Goal: Task Accomplishment & Management: Manage account settings

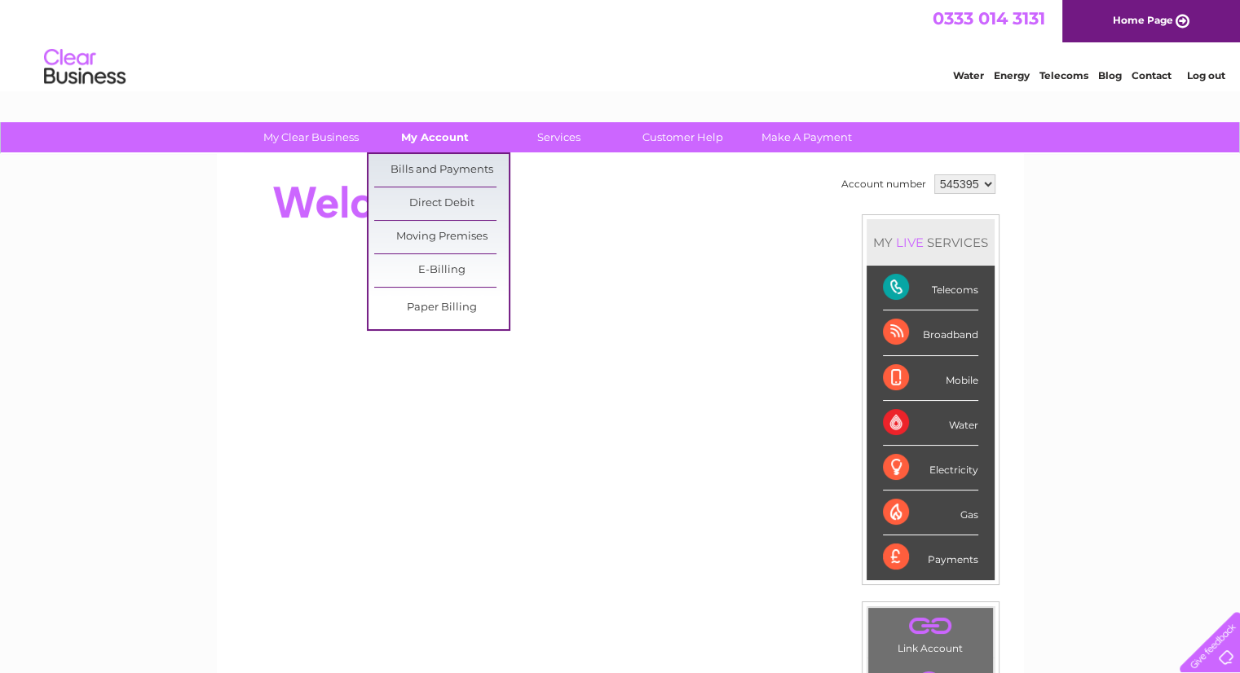
click at [429, 139] on link "My Account" at bounding box center [435, 137] width 135 height 30
click at [424, 170] on link "Bills and Payments" at bounding box center [441, 170] width 135 height 33
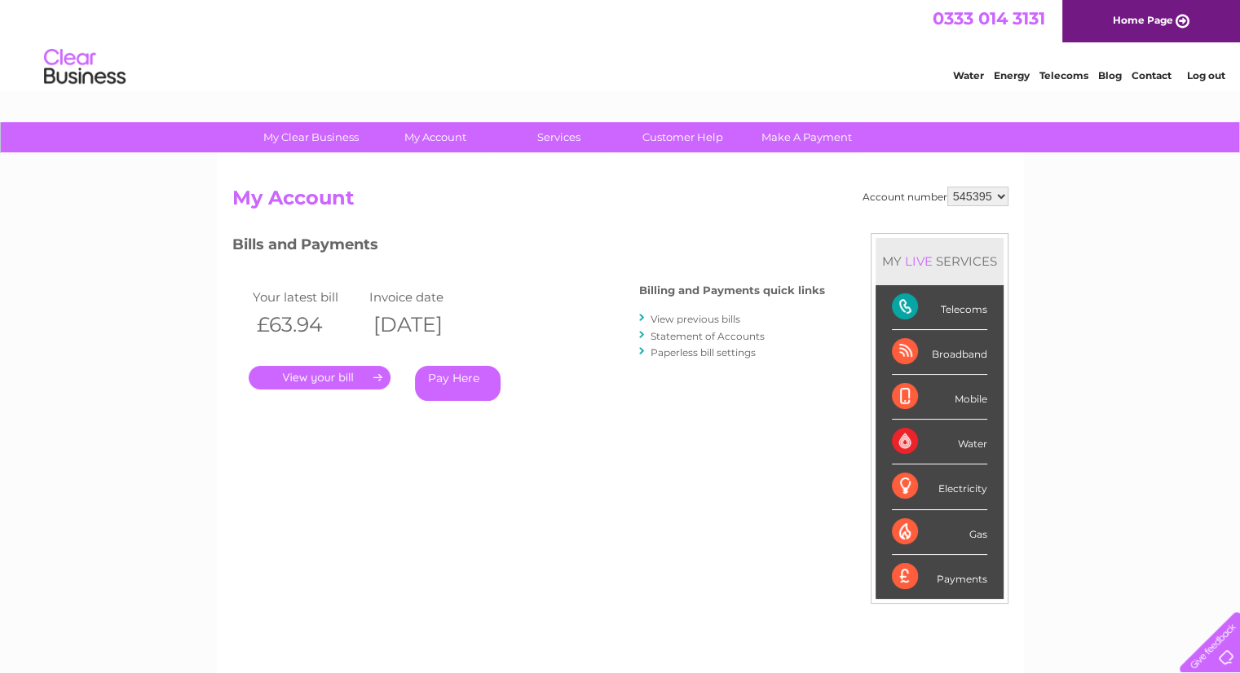
click at [347, 378] on link "." at bounding box center [320, 378] width 142 height 24
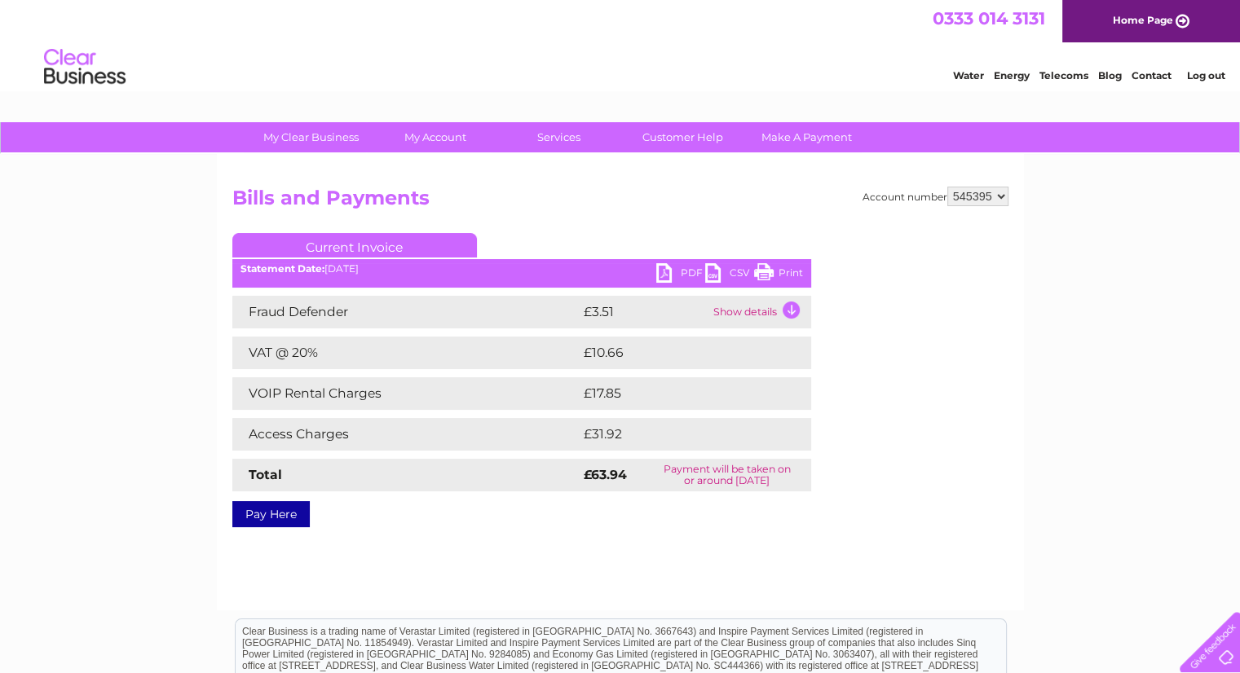
click at [675, 273] on link "PDF" at bounding box center [680, 275] width 49 height 24
click at [660, 277] on link "PDF" at bounding box center [680, 275] width 49 height 24
